Goal: Complete application form: Complete application form

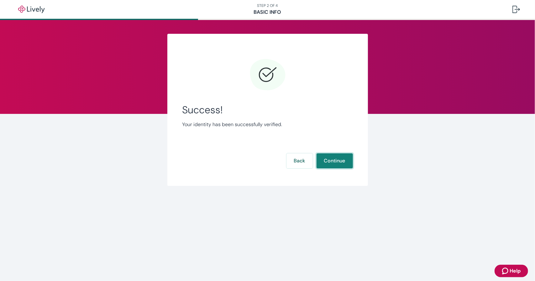
click at [334, 163] on button "Continue" at bounding box center [334, 160] width 36 height 15
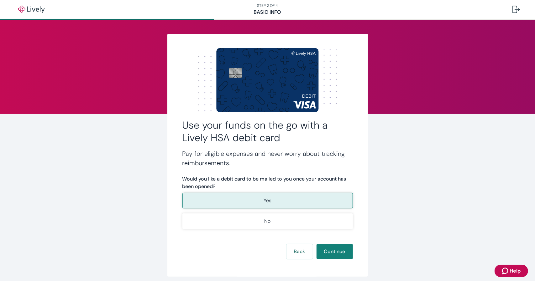
click at [271, 203] on button "Yes" at bounding box center [267, 201] width 170 height 16
click at [330, 249] on button "Continue" at bounding box center [334, 251] width 36 height 15
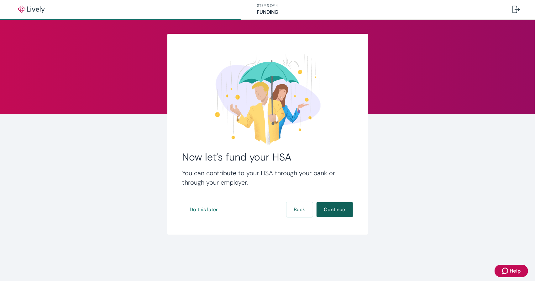
click at [330, 211] on button "Continue" at bounding box center [334, 209] width 36 height 15
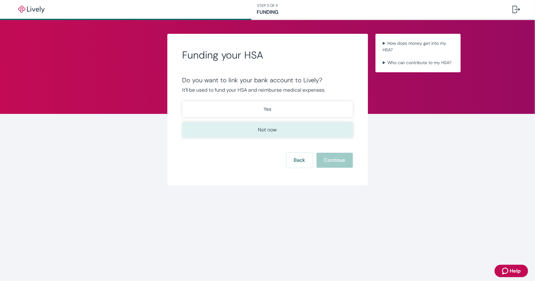
click at [269, 127] on p "Not now" at bounding box center [267, 130] width 19 height 8
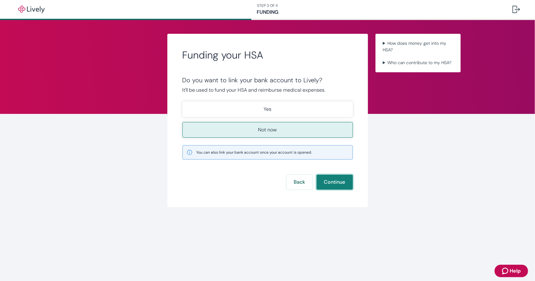
click at [337, 187] on button "Continue" at bounding box center [334, 182] width 36 height 15
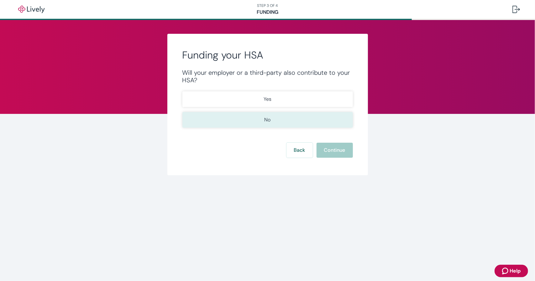
click at [264, 123] on p "No" at bounding box center [267, 120] width 6 height 8
click at [336, 146] on button "Continue" at bounding box center [334, 150] width 36 height 15
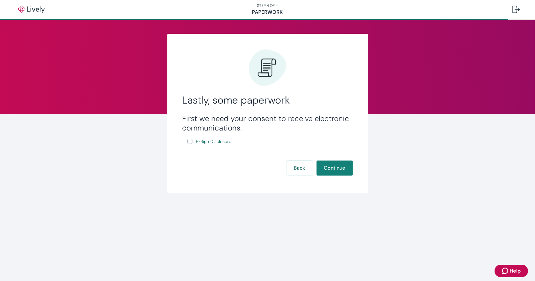
click at [190, 142] on input "E-Sign Disclosure" at bounding box center [189, 141] width 5 height 5
checkbox input "true"
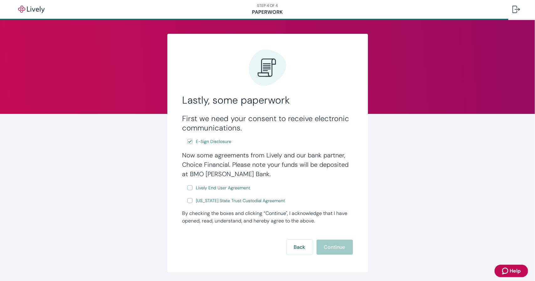
click at [187, 188] on input "Lively End User Agreement" at bounding box center [189, 187] width 5 height 5
checkbox input "true"
click at [187, 203] on input "[US_STATE] State Trust Custodial Agreement" at bounding box center [189, 200] width 5 height 5
checkbox input "true"
click at [332, 248] on button "Continue" at bounding box center [334, 247] width 36 height 15
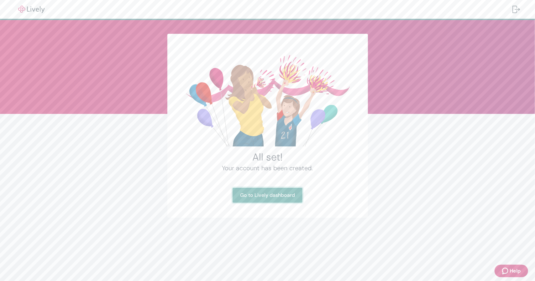
click at [277, 198] on link "Go to Lively dashboard" at bounding box center [267, 195] width 70 height 15
